Goal: Navigation & Orientation: Find specific page/section

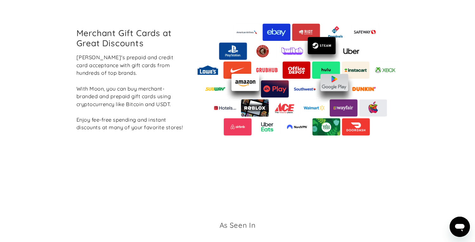
scroll to position [1000, 0]
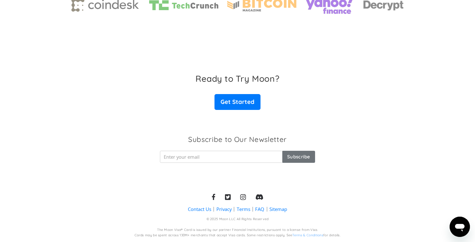
click at [276, 208] on link "Sitemap" at bounding box center [278, 209] width 18 height 7
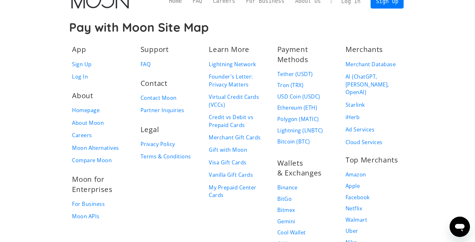
scroll to position [26, 0]
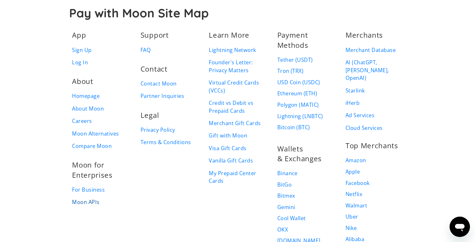
click at [79, 203] on link "Moon APIs" at bounding box center [85, 203] width 27 height 8
